Goal: Information Seeking & Learning: Find specific fact

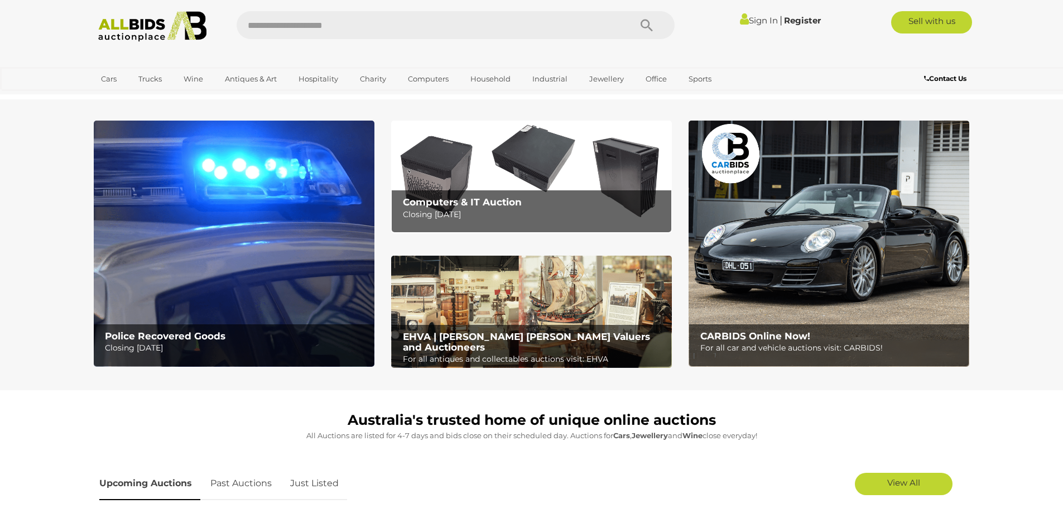
click at [349, 23] on input "text" at bounding box center [428, 25] width 383 height 28
type input "**********"
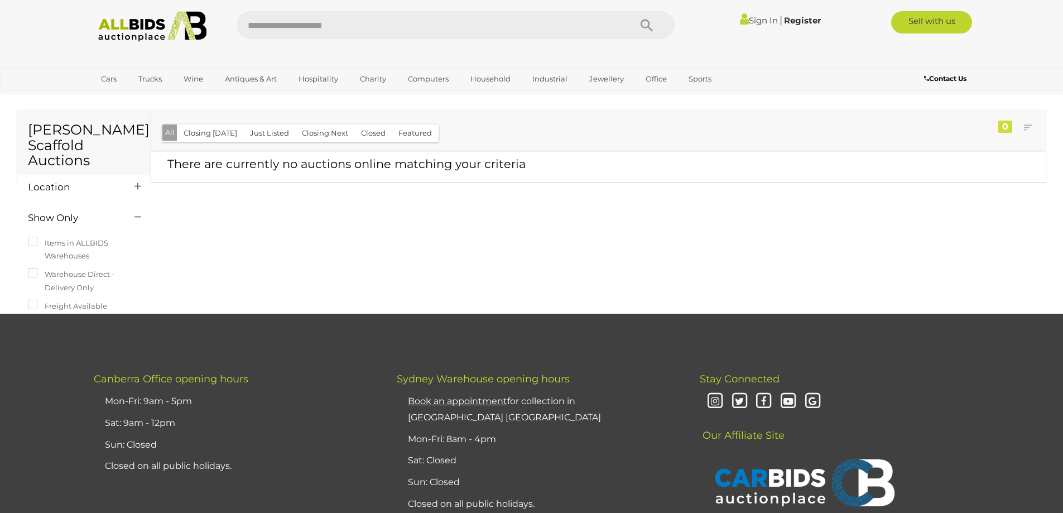
click at [504, 37] on input "text" at bounding box center [428, 25] width 383 height 28
type input "**********"
